Goal: Check status

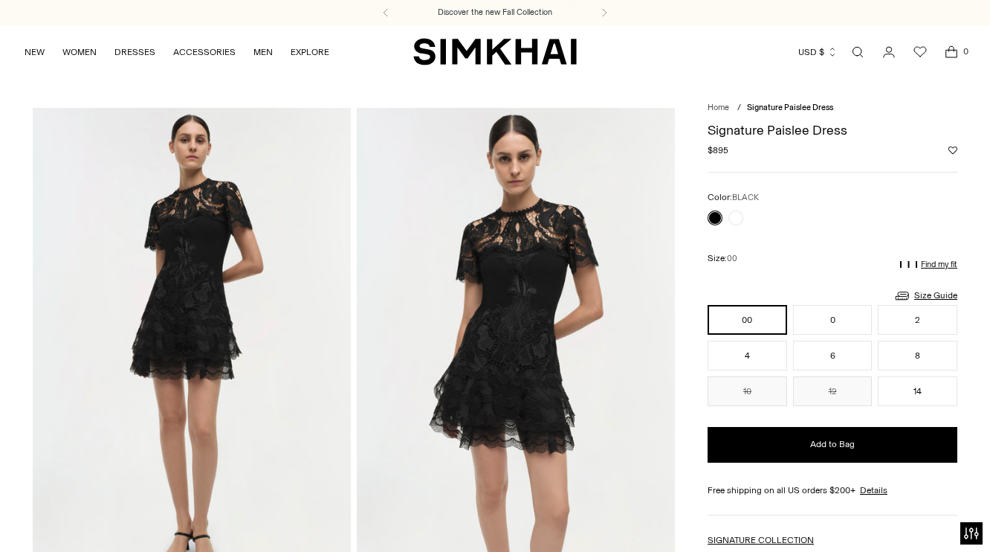
scroll to position [1488, 0]
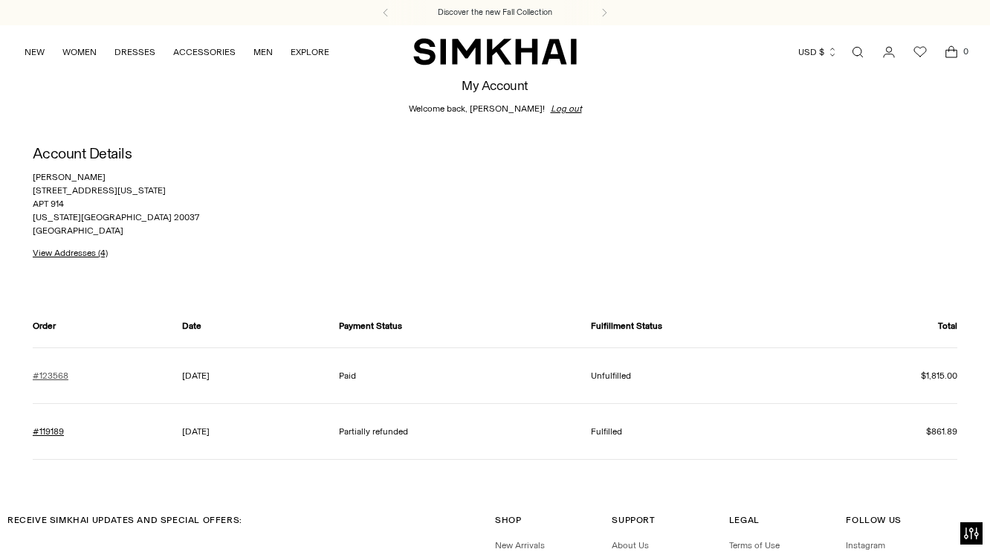
click at [54, 382] on link "#123568" at bounding box center [51, 375] width 36 height 13
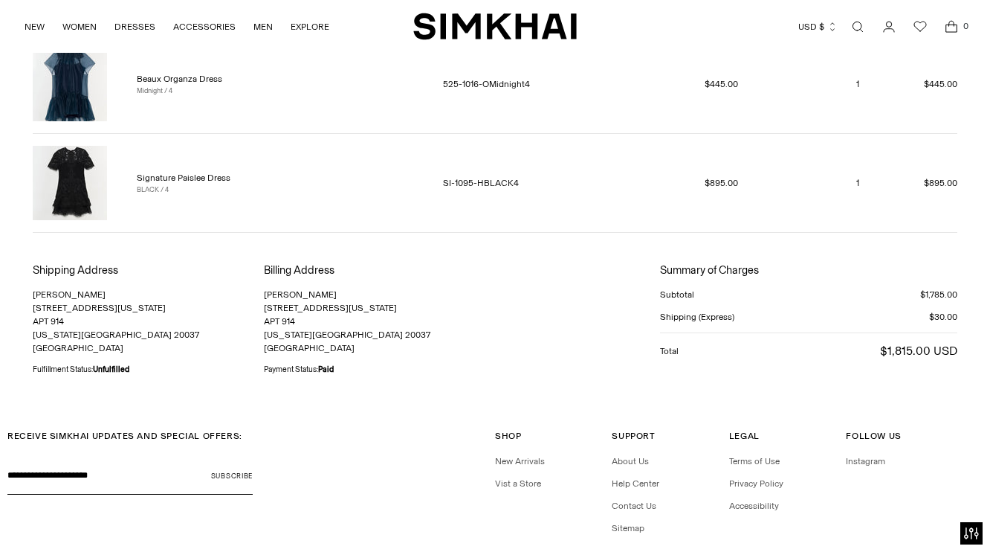
scroll to position [399, 0]
